Goal: Transaction & Acquisition: Book appointment/travel/reservation

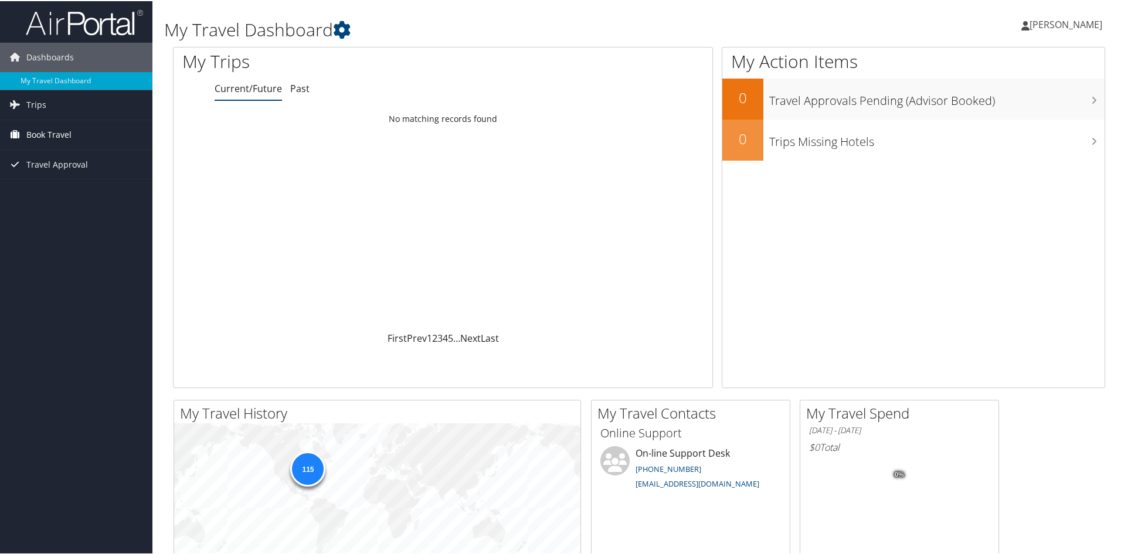
click at [63, 131] on span "Book Travel" at bounding box center [48, 133] width 45 height 29
click at [70, 191] on link "Book/Manage Online Trips" at bounding box center [76, 193] width 152 height 18
